Goal: Task Accomplishment & Management: Use online tool/utility

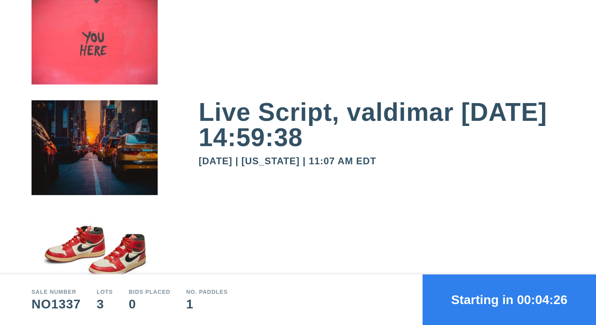
click at [491, 296] on button "Starting in 00:04:26" at bounding box center [510, 299] width 174 height 50
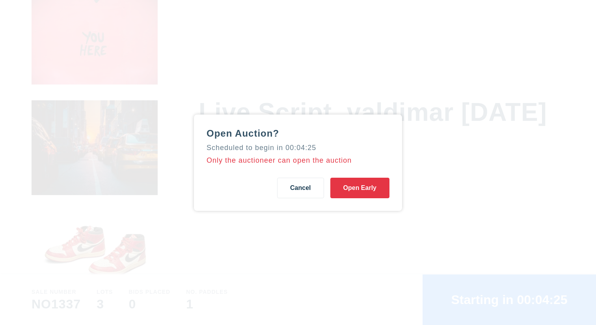
click at [369, 188] on button "Open Early" at bounding box center [360, 187] width 59 height 21
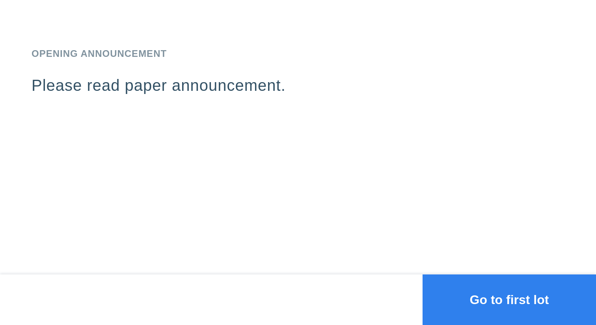
click at [478, 293] on button "Go to first lot" at bounding box center [510, 299] width 174 height 50
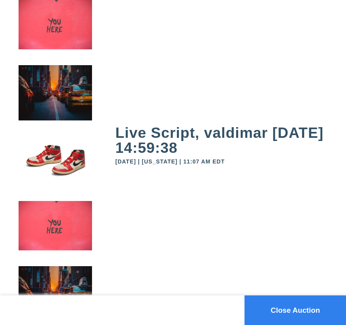
click at [287, 301] on button "Close Auction" at bounding box center [294, 310] width 101 height 30
